Goal: Use online tool/utility: Use online tool/utility

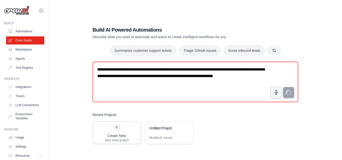
drag, startPoint x: 129, startPoint y: 94, endPoint x: 87, endPoint y: 62, distance: 52.7
click at [87, 62] on div "**********" at bounding box center [196, 85] width 218 height 134
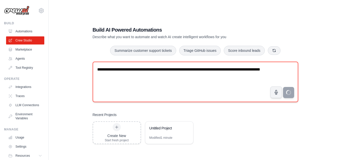
click at [186, 72] on textarea "**********" at bounding box center [195, 82] width 205 height 40
click at [140, 76] on textarea "**********" at bounding box center [195, 82] width 205 height 40
click at [198, 68] on textarea "**********" at bounding box center [195, 82] width 205 height 40
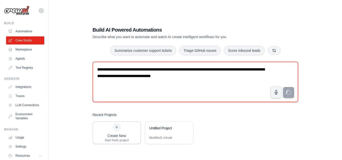
click at [209, 79] on textarea "**********" at bounding box center [195, 82] width 205 height 40
click at [196, 74] on textarea "**********" at bounding box center [195, 82] width 205 height 40
click at [205, 74] on textarea "**********" at bounding box center [195, 82] width 205 height 40
type textarea "**********"
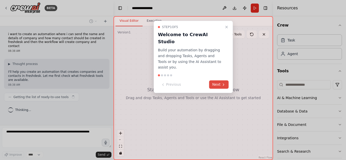
click at [218, 80] on button "Next" at bounding box center [218, 84] width 19 height 8
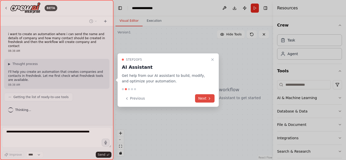
click at [207, 98] on button "Next" at bounding box center [204, 98] width 19 height 8
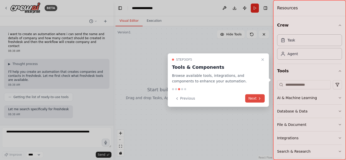
click at [257, 98] on icon at bounding box center [259, 98] width 4 height 4
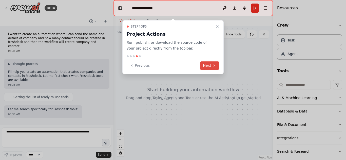
scroll to position [19, 0]
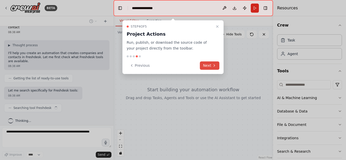
click at [214, 66] on icon at bounding box center [214, 66] width 4 height 4
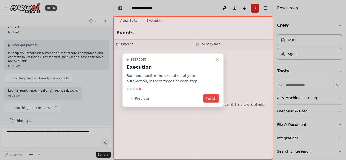
click at [214, 101] on button "Finish" at bounding box center [211, 98] width 16 height 8
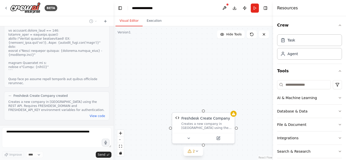
scroll to position [723, 0]
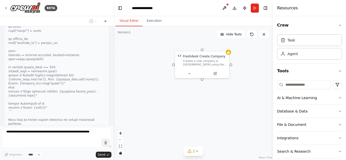
drag, startPoint x: 160, startPoint y: 126, endPoint x: 146, endPoint y: 64, distance: 64.0
click at [146, 64] on div "Freshdesk Create Company Creates a new company in Freshdesk using the REST API.…" at bounding box center [192, 93] width 159 height 134
click at [192, 151] on icon at bounding box center [189, 151] width 4 height 4
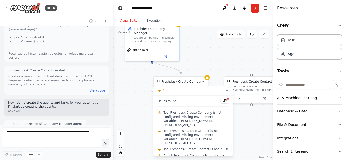
scroll to position [801, 0]
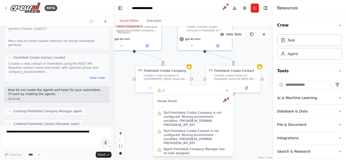
drag, startPoint x: 253, startPoint y: 104, endPoint x: 215, endPoint y: 117, distance: 41.0
click at [215, 117] on div "Version 1 Hide Tools .deletable-edge-delete-btn { width: 20px; height: 20px; bo…" at bounding box center [192, 93] width 159 height 134
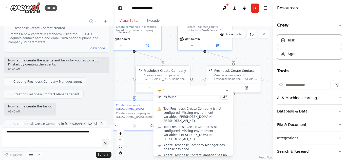
scroll to position [0, 0]
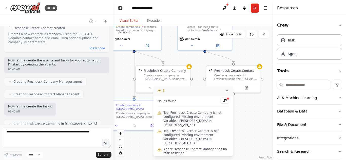
click at [227, 91] on icon at bounding box center [227, 90] width 2 height 1
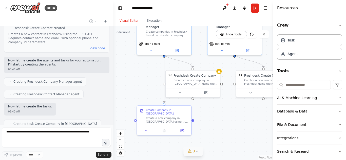
drag, startPoint x: 179, startPoint y: 117, endPoint x: 209, endPoint y: 122, distance: 30.2
click at [209, 122] on div ".deletable-edge-delete-btn { width: 20px; height: 20px; border: 0px solid #ffff…" at bounding box center [192, 93] width 159 height 134
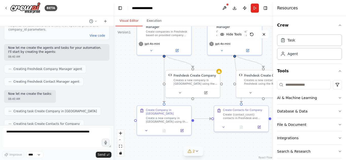
scroll to position [873, 0]
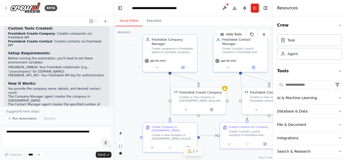
drag, startPoint x: 145, startPoint y: 96, endPoint x: 151, endPoint y: 112, distance: 17.2
click at [151, 112] on div ".deletable-edge-delete-btn { width: 20px; height: 20px; border: 0px solid #ffff…" at bounding box center [192, 93] width 159 height 134
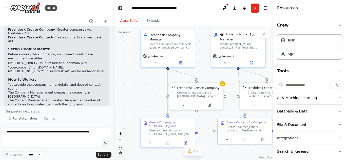
drag, startPoint x: 207, startPoint y: 79, endPoint x: 201, endPoint y: 74, distance: 8.1
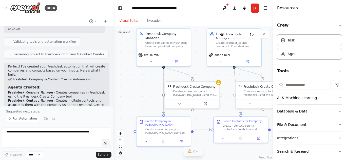
scroll to position [946, 0]
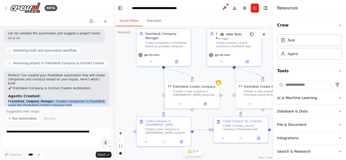
drag, startPoint x: 9, startPoint y: 78, endPoint x: 84, endPoint y: 87, distance: 75.1
click at [84, 100] on ol "Freshdesk Company Manager - Creates companies in Freshdesk using the Freshdesk …" at bounding box center [56, 110] width 97 height 20
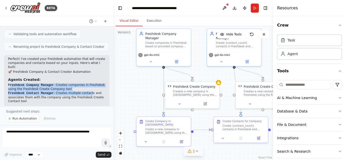
scroll to position [972, 0]
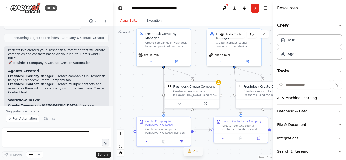
click at [57, 104] on li "Create Company in Freshdesk - Creates a company record with the provided name a…" at bounding box center [56, 108] width 97 height 8
click at [43, 104] on strong "Create Company in Freshdesk" at bounding box center [42, 106] width 69 height 4
click at [38, 112] on strong "Create Contacts for Company" at bounding box center [33, 114] width 50 height 4
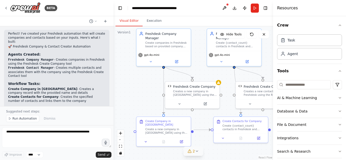
scroll to position [997, 0]
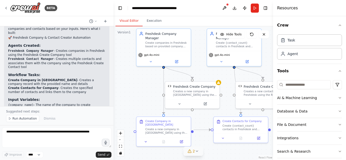
click at [16, 103] on code "{company_name}" at bounding box center [21, 105] width 26 height 4
click at [17, 103] on li "{company_name} - The name of the company to create" at bounding box center [56, 105] width 97 height 4
click at [17, 108] on code "{company_details}" at bounding box center [23, 110] width 31 height 4
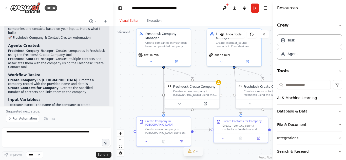
click at [18, 112] on code "{contact_count}" at bounding box center [21, 114] width 27 height 4
click at [32, 112] on li "{contact_count} - Number of contacts to create for the company" at bounding box center [56, 116] width 97 height 8
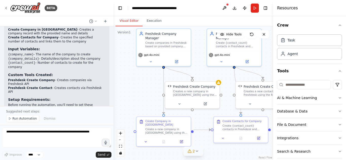
scroll to position [1098, 0]
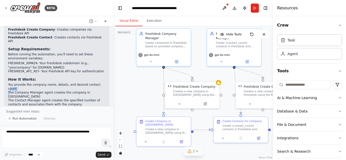
drag, startPoint x: 10, startPoint y: 52, endPoint x: 90, endPoint y: 50, distance: 80.5
click at [90, 83] on ol "You provide the company name, details, and desired contact count The Company Ma…" at bounding box center [56, 99] width 97 height 32
click at [88, 83] on li "You provide the company name, details, and desired contact count" at bounding box center [56, 87] width 97 height 8
click at [252, 7] on button "Run" at bounding box center [254, 8] width 8 height 9
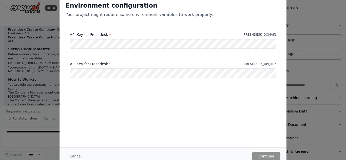
click at [312, 57] on div "Environment configuration Your project might require some environment variables…" at bounding box center [173, 80] width 346 height 160
click at [73, 158] on button "Cancel" at bounding box center [76, 156] width 20 height 9
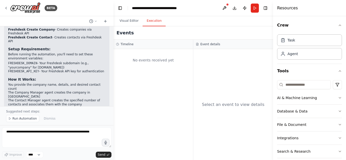
click at [149, 25] on button "Execution" at bounding box center [153, 21] width 23 height 11
click at [128, 22] on button "Visual Editor" at bounding box center [128, 21] width 27 height 11
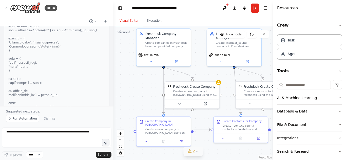
scroll to position [643, 0]
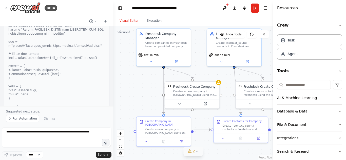
click at [233, 7] on button "Download" at bounding box center [234, 8] width 8 height 9
click at [3, 7] on div "BETA" at bounding box center [56, 8] width 113 height 16
click at [6, 8] on icon at bounding box center [6, 8] width 4 height 4
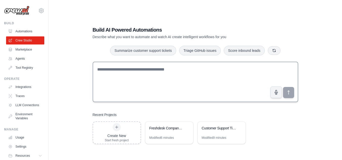
click at [157, 76] on textarea at bounding box center [195, 82] width 205 height 40
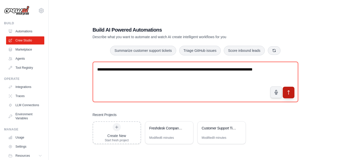
type textarea "**********"
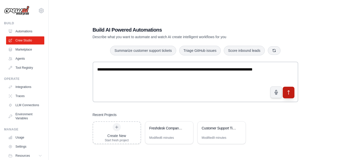
click at [292, 93] on button "submit" at bounding box center [288, 93] width 12 height 12
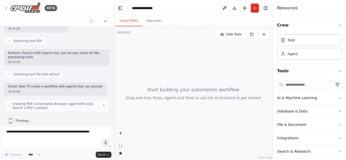
scroll to position [86, 0]
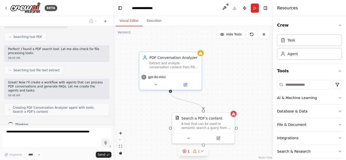
click at [201, 153] on icon at bounding box center [202, 151] width 4 height 4
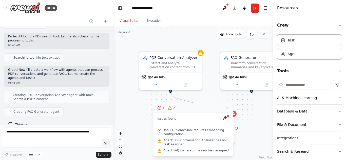
scroll to position [128, 0]
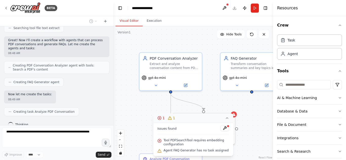
click at [226, 118] on icon at bounding box center [227, 118] width 4 height 4
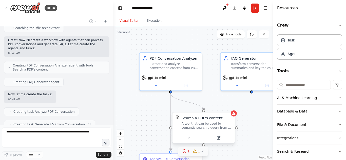
scroll to position [141, 0]
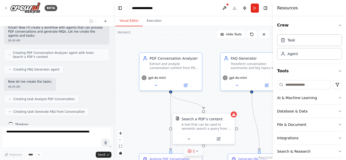
click at [195, 154] on button "1" at bounding box center [192, 151] width 19 height 9
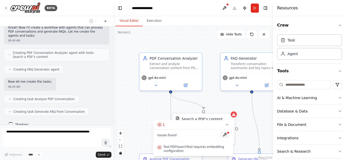
click at [225, 135] on button at bounding box center [224, 135] width 9 height 6
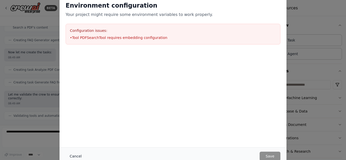
click at [79, 154] on button "Cancel" at bounding box center [76, 156] width 20 height 9
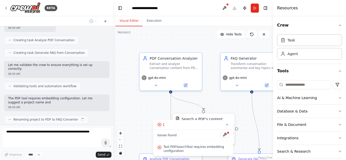
scroll to position [203, 0]
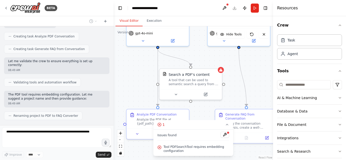
drag, startPoint x: 244, startPoint y: 121, endPoint x: 231, endPoint y: 76, distance: 46.0
click at [231, 76] on div ".deletable-edge-delete-btn { width: 20px; height: 20px; border: 0px solid #ffff…" at bounding box center [192, 93] width 159 height 134
click at [305, 42] on div "Task" at bounding box center [309, 40] width 65 height 12
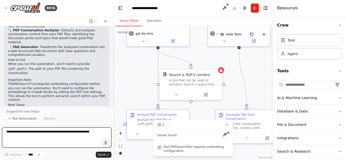
scroll to position [305, 0]
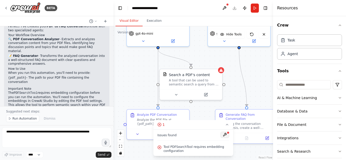
click at [227, 135] on button at bounding box center [224, 135] width 9 height 6
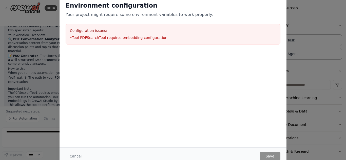
click at [124, 35] on li "• Tool PDFSearchTool requires embedding configuration" at bounding box center [173, 37] width 206 height 5
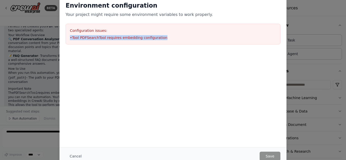
click at [124, 35] on li "• Tool PDFSearchTool requires embedding configuration" at bounding box center [173, 37] width 206 height 5
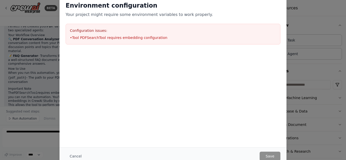
click at [147, 32] on h3 "Configuration issues:" at bounding box center [173, 30] width 206 height 5
click at [309, 54] on div "Environment configuration Your project might require some environment variables…" at bounding box center [173, 80] width 346 height 160
click at [74, 157] on button "Cancel" at bounding box center [76, 156] width 20 height 9
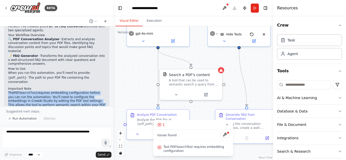
drag, startPoint x: 7, startPoint y: 72, endPoint x: 96, endPoint y: 88, distance: 90.7
click at [96, 88] on div "Perfect! I've created your PDF to FAQ Converter workflow with two specialized a…" at bounding box center [56, 73] width 105 height 100
copy div "The PDFSearchTool requires embedding configuration before you can run the autom…"
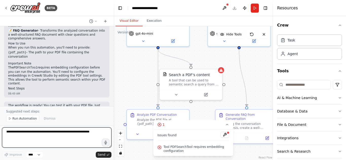
click at [46, 133] on textarea at bounding box center [56, 138] width 109 height 20
paste textarea "**********"
type textarea "**********"
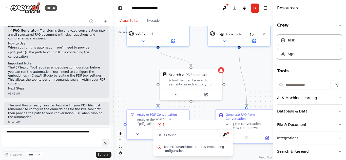
scroll to position [362, 0]
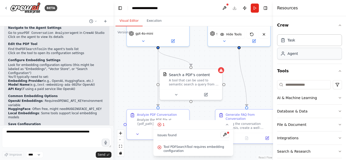
click at [304, 55] on div "Agent" at bounding box center [309, 54] width 65 height 12
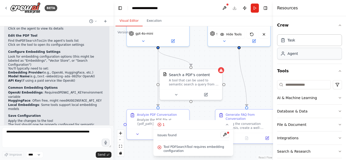
click at [303, 55] on div "Agent" at bounding box center [309, 54] width 65 height 12
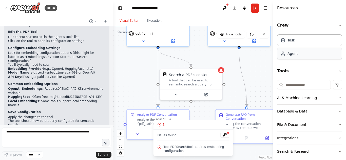
click at [303, 55] on div "Agent" at bounding box center [309, 54] width 65 height 12
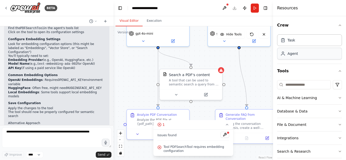
click at [303, 55] on div "Agent" at bounding box center [309, 54] width 65 height 12
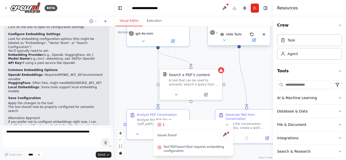
scroll to position [526, 0]
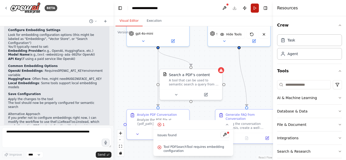
click at [255, 9] on button "Run" at bounding box center [254, 8] width 8 height 9
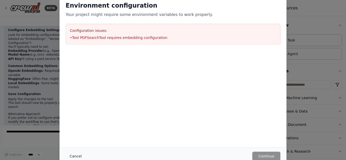
click at [77, 154] on button "Cancel" at bounding box center [76, 156] width 20 height 9
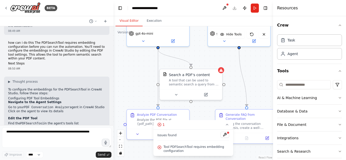
scroll to position [450, 0]
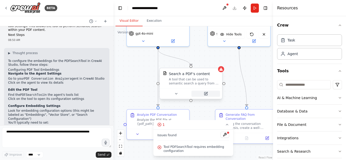
click at [203, 95] on icon at bounding box center [205, 94] width 4 height 4
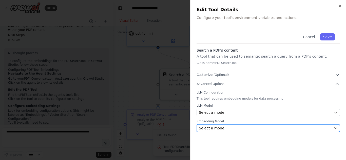
click at [227, 126] on div "Select a model" at bounding box center [265, 128] width 133 height 5
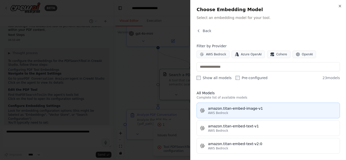
click at [237, 110] on div "amazon.titan-embed-image-v1" at bounding box center [272, 108] width 129 height 5
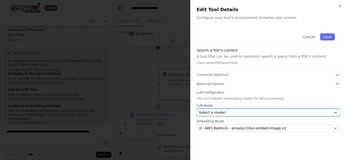
click at [223, 112] on div "Select a model" at bounding box center [265, 112] width 133 height 5
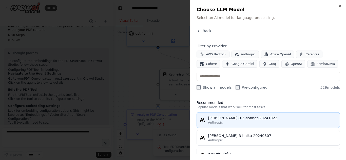
click at [239, 128] on button "claude-3-5-sonnet-20241022 Anthropic" at bounding box center [267, 120] width 143 height 16
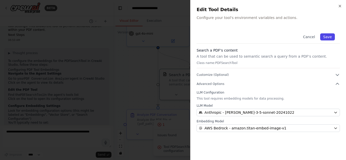
click at [326, 37] on button "Save" at bounding box center [327, 36] width 15 height 7
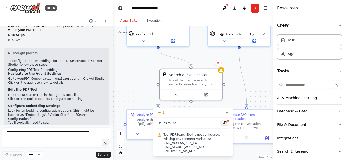
click at [223, 126] on button at bounding box center [224, 123] width 9 height 6
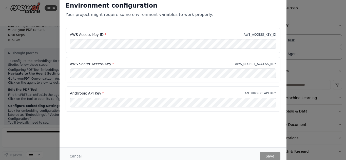
drag, startPoint x: 334, startPoint y: 75, endPoint x: 332, endPoint y: 77, distance: 2.7
click at [334, 75] on div "Environment configuration Your project might require some environment variables…" at bounding box center [173, 80] width 346 height 160
click at [78, 154] on button "Cancel" at bounding box center [76, 156] width 20 height 9
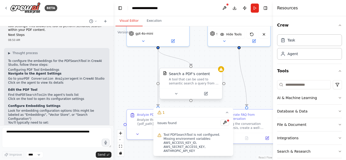
click at [207, 98] on div at bounding box center [191, 94] width 62 height 10
click at [205, 95] on button at bounding box center [208, 94] width 29 height 6
click at [207, 96] on button at bounding box center [208, 94] width 29 height 6
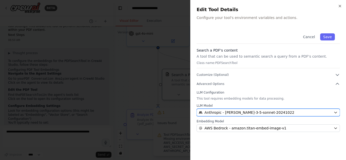
click at [234, 113] on span "Anthropic - claude-3-5-sonnet-20241022" at bounding box center [249, 112] width 90 height 5
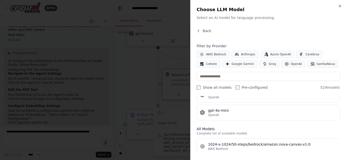
scroll to position [126, 0]
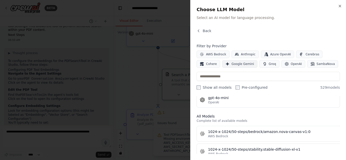
click at [231, 65] on span "Google Gemini" at bounding box center [242, 64] width 23 height 4
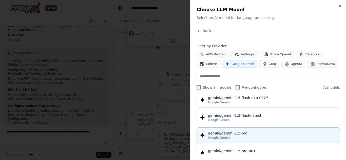
click at [252, 135] on div "gemini/gemini-1.5-pro" at bounding box center [272, 133] width 129 height 5
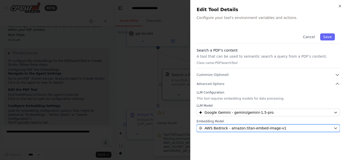
click at [241, 126] on span "AWS Bedrock - amazon.titan-embed-image-v1" at bounding box center [245, 128] width 82 height 5
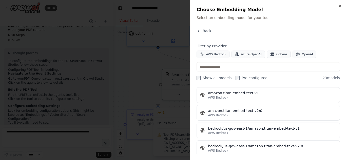
scroll to position [0, 0]
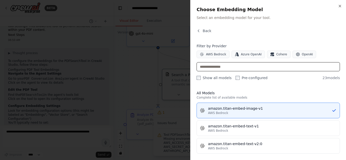
click at [236, 65] on input "text" at bounding box center [267, 66] width 143 height 9
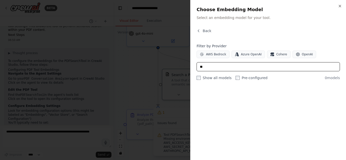
type input "*"
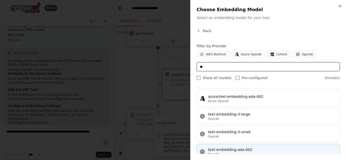
scroll to position [92, 0]
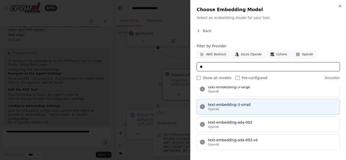
type input "**"
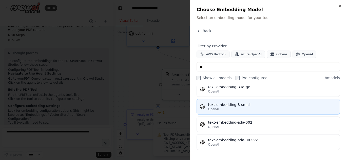
click at [250, 110] on div "OpenAI" at bounding box center [272, 109] width 129 height 4
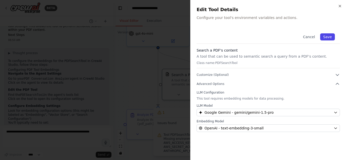
click at [328, 37] on button "Save" at bounding box center [327, 36] width 15 height 7
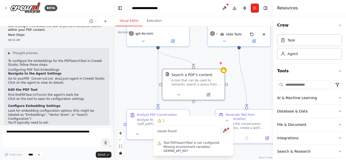
click at [224, 134] on button at bounding box center [224, 131] width 9 height 6
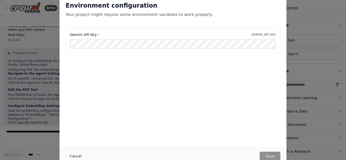
click at [78, 157] on button "Cancel" at bounding box center [76, 156] width 20 height 9
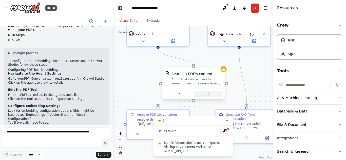
click at [205, 92] on button at bounding box center [208, 94] width 29 height 6
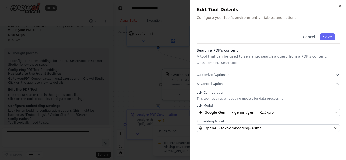
click at [214, 116] on div "LLM Model Google Gemini - gemini/gemini-1.5-pro Embedding Model OpenAI - text-e…" at bounding box center [267, 118] width 143 height 28
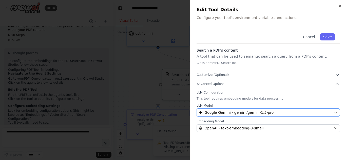
click at [215, 112] on span "Google Gemini - gemini/gemini-1.5-pro" at bounding box center [238, 112] width 69 height 5
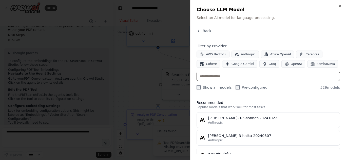
click at [250, 75] on input "text" at bounding box center [267, 76] width 143 height 9
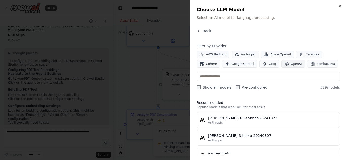
click at [284, 65] on icon "button" at bounding box center [286, 64] width 4 height 4
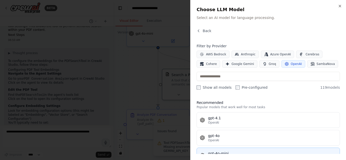
click at [240, 153] on div "gpt-4o-mini" at bounding box center [272, 153] width 129 height 5
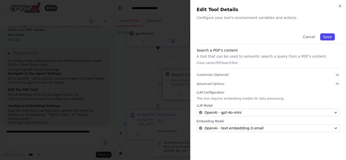
click at [330, 34] on button "Save" at bounding box center [327, 36] width 15 height 7
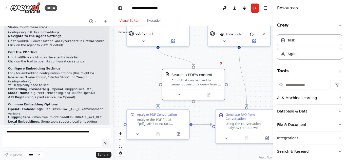
scroll to position [526, 0]
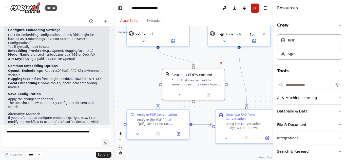
click at [254, 6] on button "Run" at bounding box center [254, 8] width 8 height 9
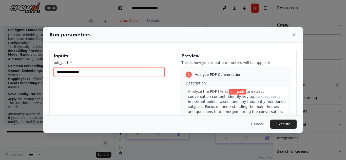
click at [80, 70] on input "pdf_path *" at bounding box center [109, 72] width 111 height 10
click at [103, 73] on input "pdf_path *" at bounding box center [109, 72] width 111 height 10
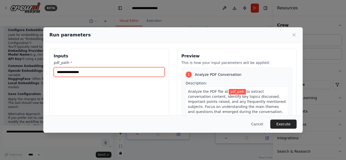
click at [109, 73] on input "pdf_path *" at bounding box center [109, 72] width 111 height 10
paste input "**********"
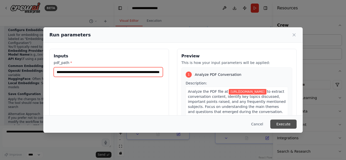
type input "**********"
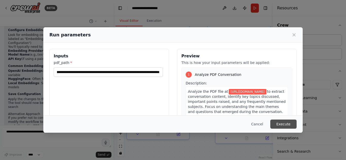
scroll to position [0, 0]
click at [287, 124] on button "Execute" at bounding box center [283, 124] width 26 height 9
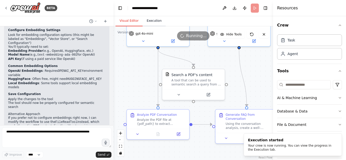
click at [155, 22] on button "Execution" at bounding box center [153, 21] width 23 height 11
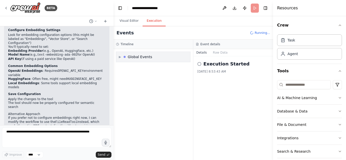
click at [152, 58] on div "▶ Global Events" at bounding box center [153, 57] width 74 height 10
click at [147, 69] on span "Execution Started" at bounding box center [137, 68] width 27 height 4
click at [127, 19] on button "Visual Editor" at bounding box center [128, 21] width 27 height 11
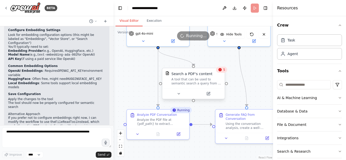
click at [203, 80] on div "A tool that can be used to semantic search a query from a PDF's content." at bounding box center [196, 81] width 50 height 8
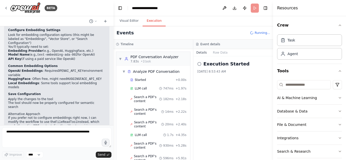
click at [150, 19] on button "Execution" at bounding box center [153, 21] width 23 height 11
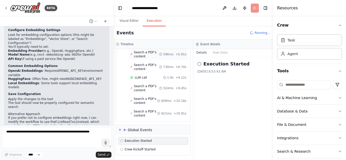
scroll to position [105, 0]
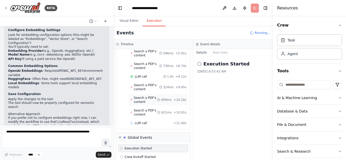
click at [147, 97] on span "Search a PDF's content" at bounding box center [145, 100] width 23 height 8
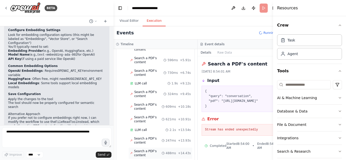
scroll to position [103, 0]
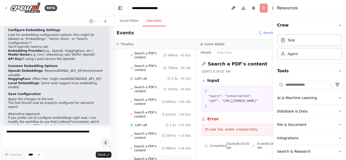
click at [152, 157] on span "Search a PDF's content" at bounding box center [147, 161] width 27 height 8
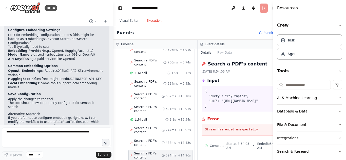
scroll to position [112, 0]
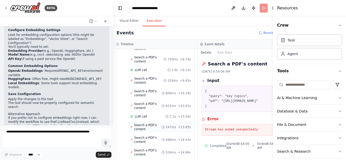
click at [152, 123] on span "Search a PDF's content" at bounding box center [147, 127] width 27 height 8
click at [151, 115] on div "LLM call 2.1s + 13.54s" at bounding box center [160, 117] width 60 height 4
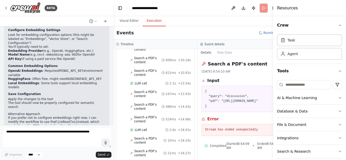
scroll to position [146, 0]
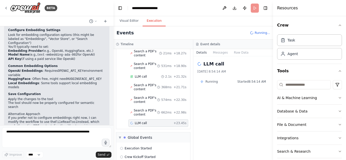
scroll to position [253, 0]
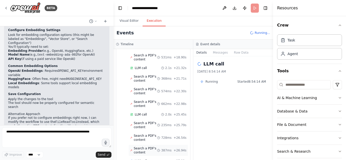
click at [152, 147] on span "Search a PDF's content" at bounding box center [145, 150] width 23 height 8
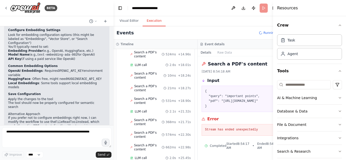
scroll to position [215, 0]
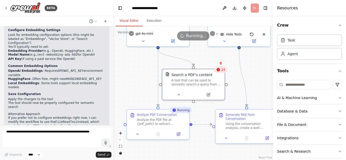
click at [132, 23] on button "Visual Editor" at bounding box center [128, 21] width 27 height 11
click at [150, 18] on button "Execution" at bounding box center [153, 21] width 23 height 11
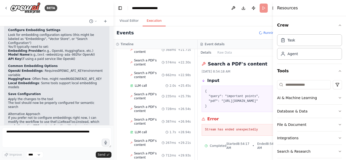
scroll to position [284, 0]
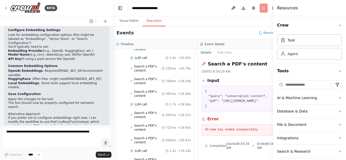
scroll to position [335, 0]
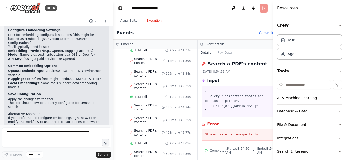
scroll to position [524, 0]
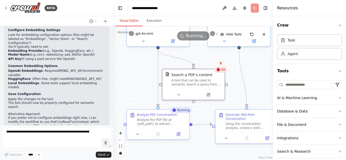
click at [129, 21] on button "Visual Editor" at bounding box center [128, 21] width 27 height 11
click at [223, 70] on span "51" at bounding box center [223, 70] width 4 height 4
click at [154, 21] on button "Execution" at bounding box center [153, 21] width 23 height 11
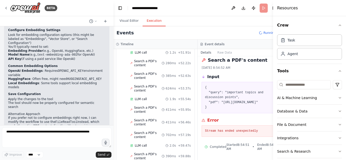
scroll to position [645, 0]
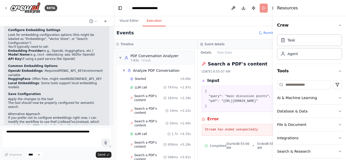
scroll to position [0, 0]
click at [130, 19] on button "Visual Editor" at bounding box center [128, 21] width 27 height 11
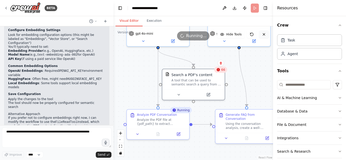
click at [265, 33] on icon at bounding box center [264, 34] width 4 height 4
click at [265, 33] on icon at bounding box center [264, 34] width 2 height 2
click at [264, 35] on icon at bounding box center [264, 34] width 2 height 2
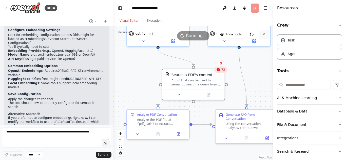
click at [264, 35] on icon at bounding box center [264, 34] width 2 height 2
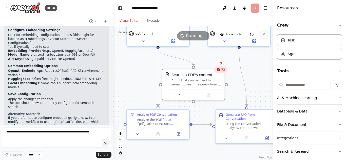
click at [264, 35] on icon at bounding box center [264, 34] width 2 height 2
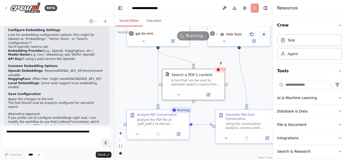
click at [264, 35] on icon at bounding box center [264, 34] width 4 height 4
click at [263, 35] on icon at bounding box center [264, 34] width 4 height 4
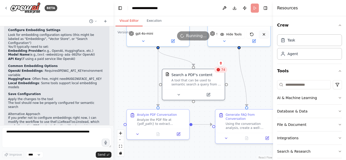
click at [263, 35] on icon at bounding box center [264, 34] width 4 height 4
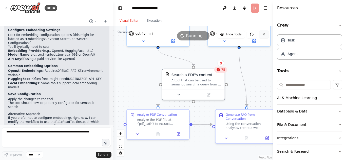
click at [263, 35] on icon at bounding box center [264, 34] width 2 height 2
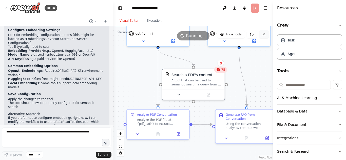
click at [262, 35] on icon at bounding box center [264, 34] width 4 height 4
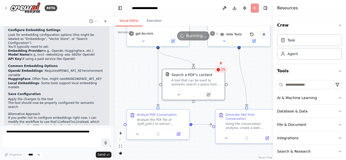
click at [262, 36] on icon at bounding box center [264, 34] width 4 height 4
click at [234, 7] on button "Download" at bounding box center [234, 8] width 8 height 9
click at [157, 19] on button "Execution" at bounding box center [153, 21] width 23 height 11
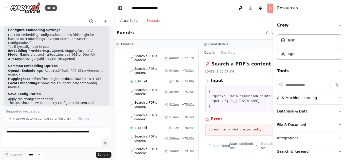
scroll to position [869, 0]
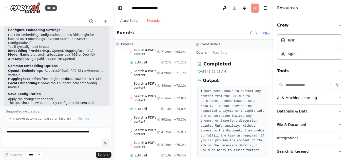
scroll to position [1161, 0]
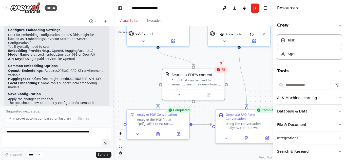
click at [131, 22] on button "Visual Editor" at bounding box center [128, 21] width 27 height 11
click at [265, 33] on icon at bounding box center [264, 34] width 4 height 4
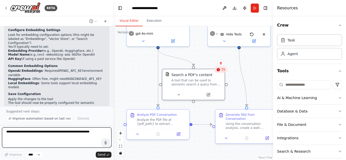
click at [47, 134] on textarea at bounding box center [56, 138] width 109 height 20
type textarea "**********"
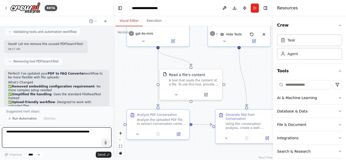
scroll to position [1003, 0]
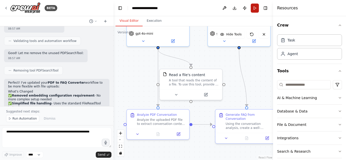
click at [254, 8] on button "Run" at bounding box center [254, 8] width 8 height 9
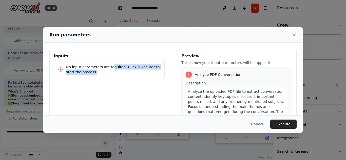
drag, startPoint x: 109, startPoint y: 68, endPoint x: 151, endPoint y: 70, distance: 42.0
click at [151, 70] on p "No input parameters are required. Click "Execute" to start the process." at bounding box center [113, 70] width 94 height 10
click at [143, 67] on p "No input parameters are required. Click "Execute" to start the process." at bounding box center [113, 70] width 94 height 10
drag, startPoint x: 76, startPoint y: 71, endPoint x: 93, endPoint y: 69, distance: 16.3
click at [93, 69] on p "No input parameters are required. Click "Execute" to start the process." at bounding box center [113, 70] width 94 height 10
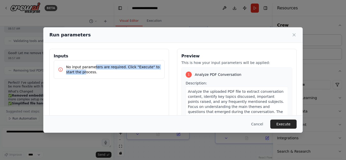
click at [106, 68] on p "No input parameters are required. Click "Execute" to start the process." at bounding box center [113, 70] width 94 height 10
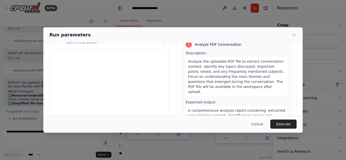
scroll to position [0, 0]
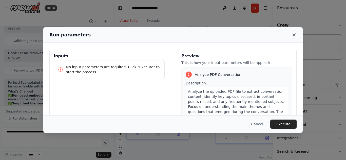
click at [294, 37] on icon at bounding box center [293, 34] width 5 height 5
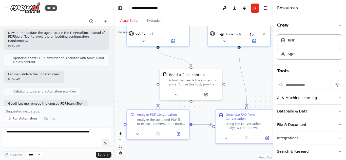
scroll to position [978, 0]
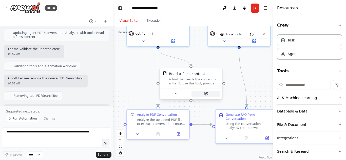
click at [201, 95] on button at bounding box center [205, 94] width 29 height 6
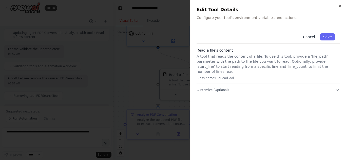
click at [316, 37] on button "Cancel" at bounding box center [309, 36] width 18 height 7
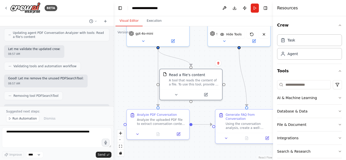
drag, startPoint x: 8, startPoint y: 85, endPoint x: 88, endPoint y: 88, distance: 80.0
click at [88, 104] on div "Perfect! I've updated your PDF to FAQ Converter workflow to be more flexible wi…" at bounding box center [56, 162] width 105 height 117
copy li "Upload your PDF to the CrewAI workspace/file system"
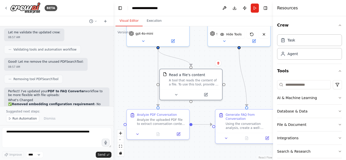
scroll to position [1003, 0]
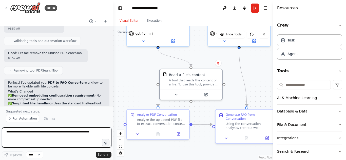
click at [52, 132] on textarea at bounding box center [56, 138] width 109 height 20
paste textarea "**********"
type textarea "**********"
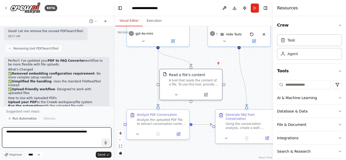
scroll to position [1053, 0]
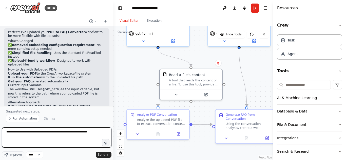
drag, startPoint x: 99, startPoint y: 131, endPoint x: 0, endPoint y: 125, distance: 99.1
click at [0, 125] on div "BETA i want to create workflow where i can pass a pfd containing conversation a…" at bounding box center [56, 80] width 113 height 160
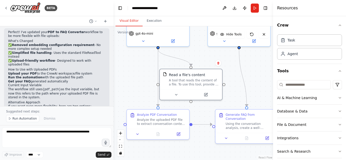
drag, startPoint x: 98, startPoint y: 55, endPoint x: 5, endPoint y: 47, distance: 93.7
click at [5, 47] on div "Perfect! I've updated your PDF to FAQ Converter workflow to be more flexible wi…" at bounding box center [56, 86] width 105 height 117
copy p "Option 1: Direct Text Input I can modify the workflow to accept extracted text …"
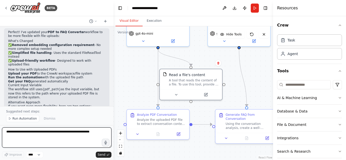
click at [36, 133] on textarea at bounding box center [56, 138] width 109 height 20
paste textarea "**********"
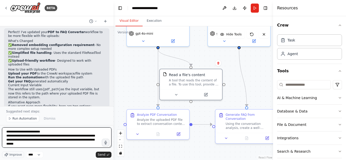
type textarea "**********"
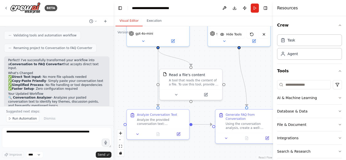
scroll to position [1307, 0]
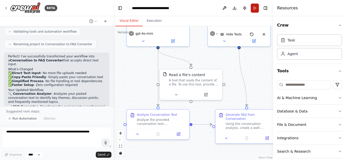
click at [256, 9] on button "Run" at bounding box center [254, 8] width 8 height 9
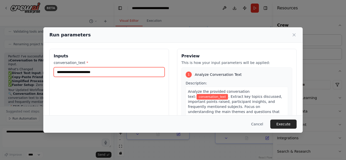
click at [115, 72] on input "conversation_text *" at bounding box center [109, 72] width 111 height 10
paste input "**********"
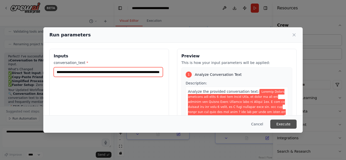
type input "**********"
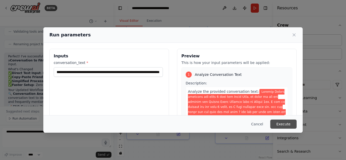
click at [284, 124] on button "Execute" at bounding box center [283, 124] width 26 height 9
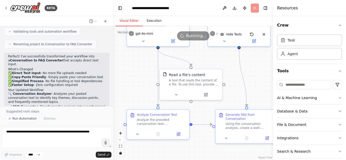
click at [150, 17] on button "Execution" at bounding box center [153, 21] width 23 height 11
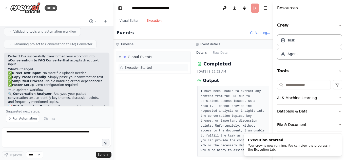
click at [145, 68] on span "Execution Started" at bounding box center [137, 68] width 27 height 4
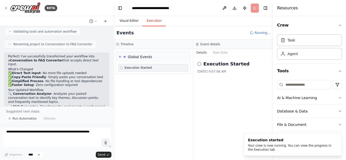
click at [126, 26] on button "Visual Editor" at bounding box center [128, 21] width 27 height 11
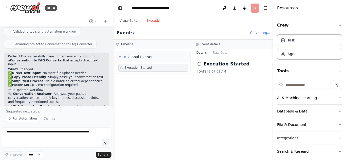
click at [155, 19] on button "Execution" at bounding box center [153, 21] width 23 height 11
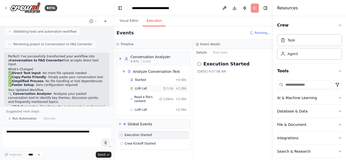
click at [146, 90] on div "LLM call 1.0s + 2.28s" at bounding box center [158, 89] width 56 height 4
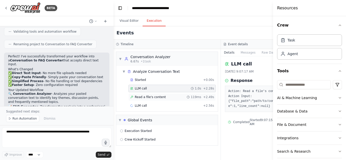
click at [143, 96] on span "Read a file's content" at bounding box center [150, 97] width 31 height 4
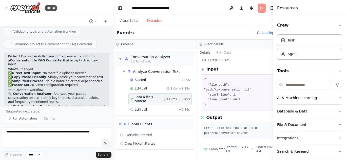
scroll to position [18, 0]
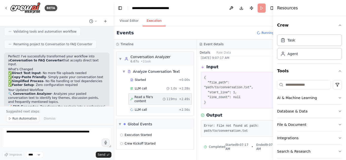
click at [144, 108] on span "LLM call" at bounding box center [141, 110] width 12 height 4
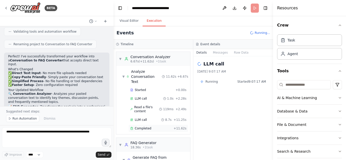
click at [145, 126] on span "Completed" at bounding box center [143, 128] width 16 height 4
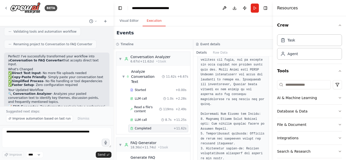
scroll to position [51, 0]
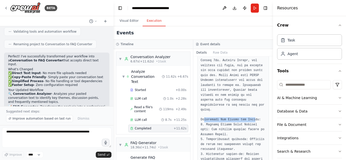
drag, startPoint x: 203, startPoint y: 114, endPoint x: 251, endPoint y: 115, distance: 47.6
drag, startPoint x: 210, startPoint y: 121, endPoint x: 234, endPoint y: 120, distance: 23.8
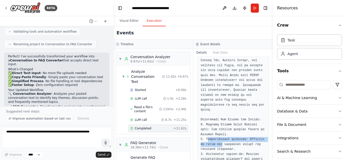
drag, startPoint x: 208, startPoint y: 136, endPoint x: 221, endPoint y: 137, distance: 13.0
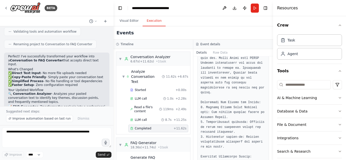
scroll to position [76, 0]
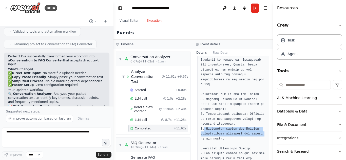
drag, startPoint x: 204, startPoint y: 124, endPoint x: 258, endPoint y: 131, distance: 55.1
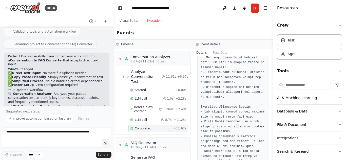
scroll to position [126, 0]
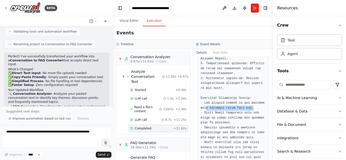
drag, startPoint x: 205, startPoint y: 101, endPoint x: 250, endPoint y: 103, distance: 44.8
click at [250, 103] on pre at bounding box center [232, 150] width 65 height 375
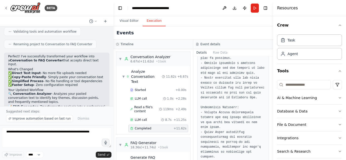
scroll to position [202, 0]
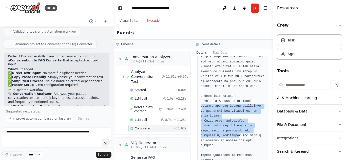
drag, startPoint x: 202, startPoint y: 100, endPoint x: 237, endPoint y: 133, distance: 47.6
click at [236, 133] on pre at bounding box center [232, 74] width 65 height 375
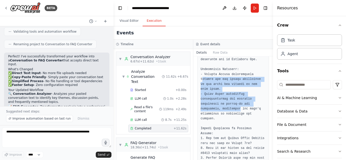
scroll to position [305, 0]
